Goal: Check status: Check status

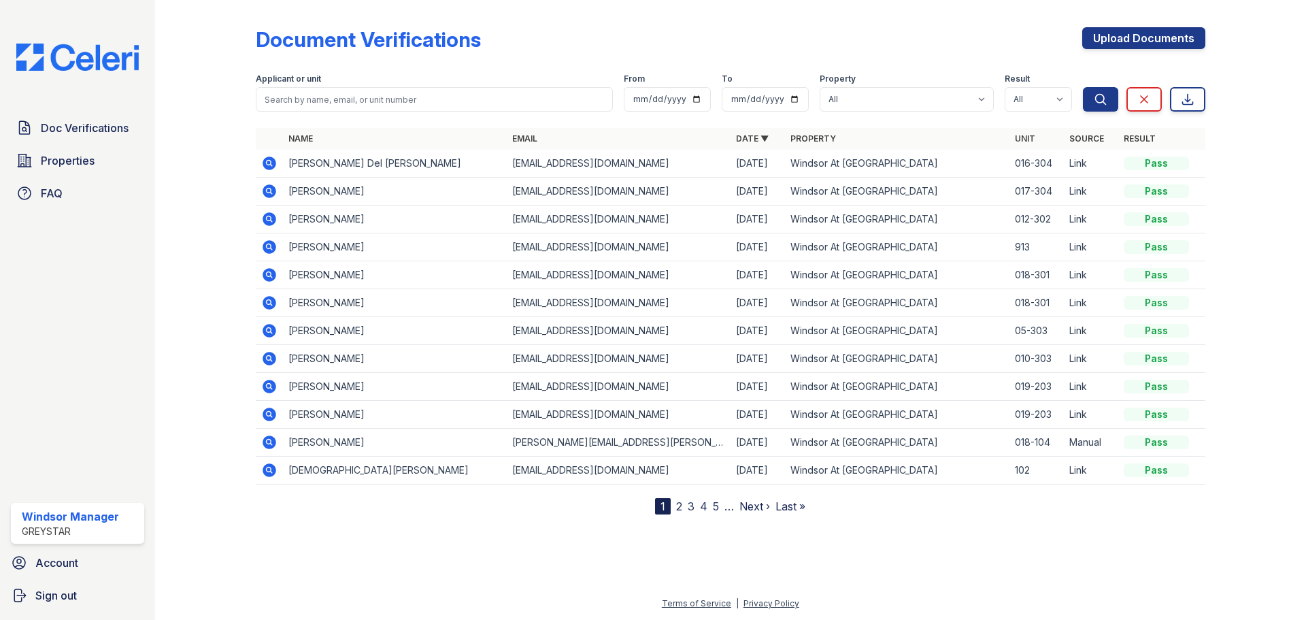
click at [270, 221] on icon at bounding box center [270, 219] width 14 height 14
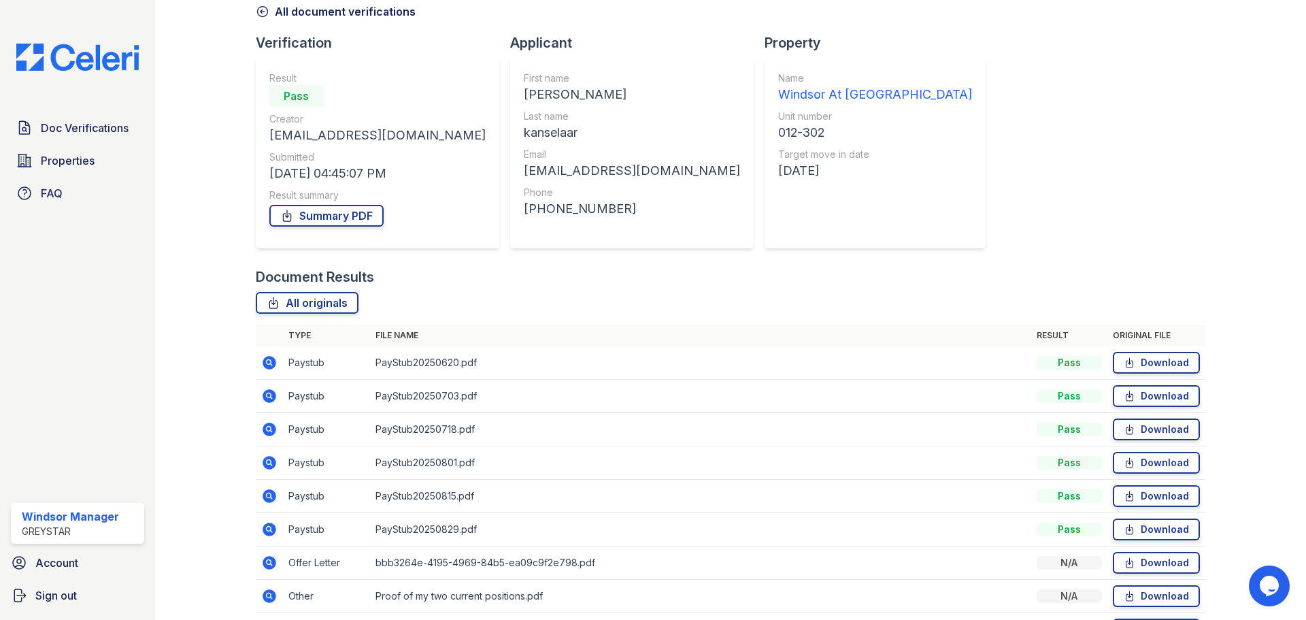
scroll to position [154, 0]
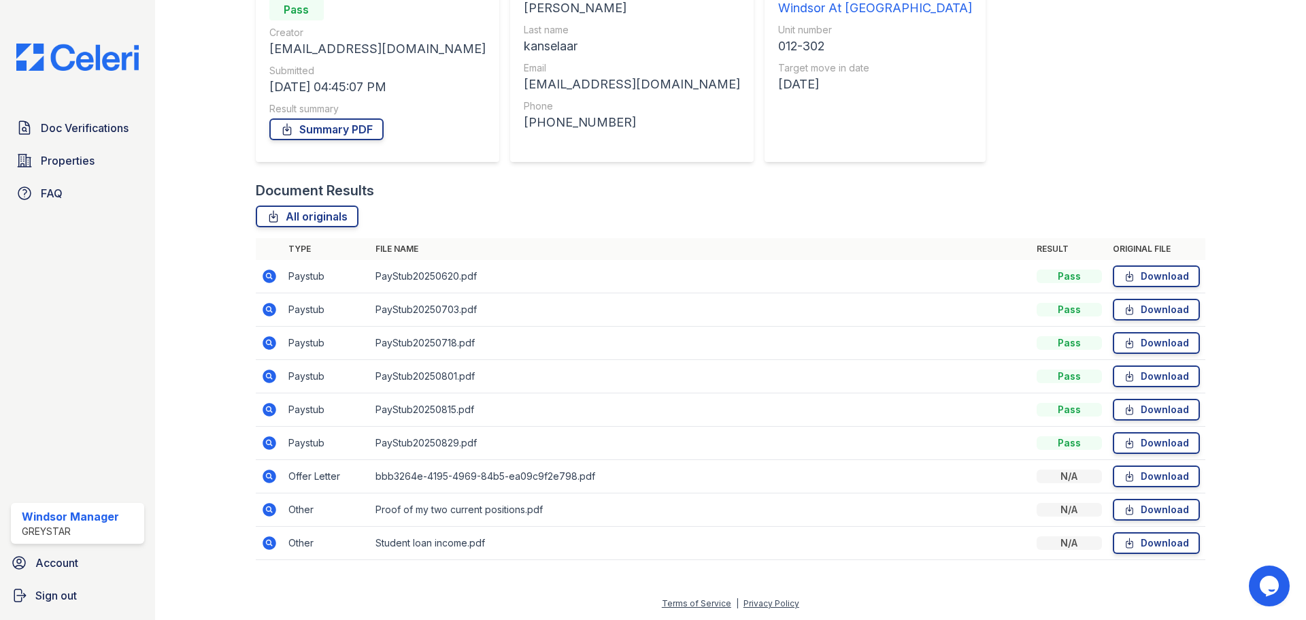
click at [267, 273] on icon at bounding box center [269, 276] width 16 height 16
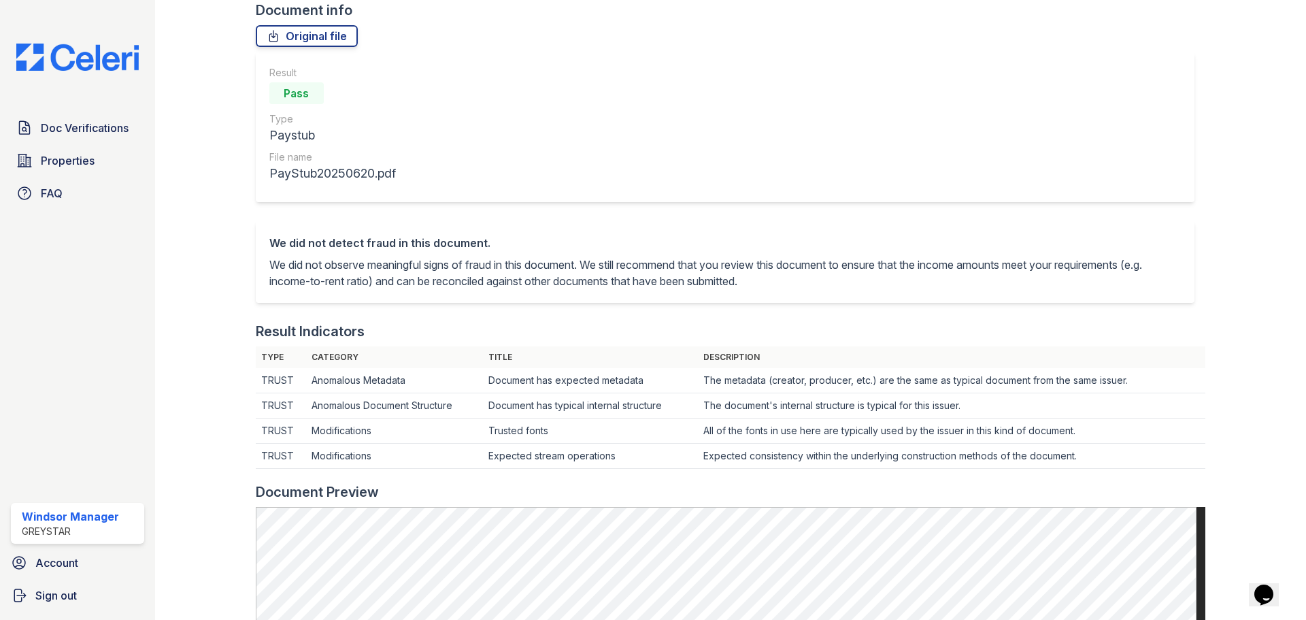
scroll to position [68, 0]
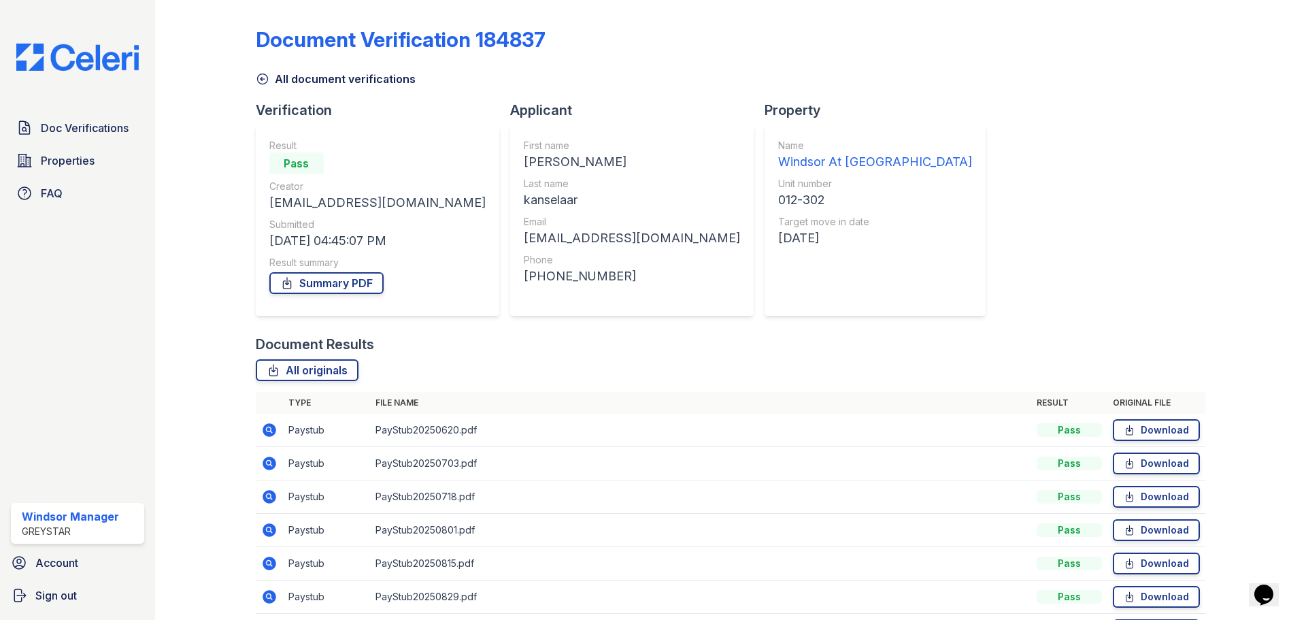
click at [942, 301] on div "Document Verification 184837 All document verifications Verification Result Pas…" at bounding box center [730, 366] width 949 height 722
